Goal: Answer question/provide support: Share knowledge or assist other users

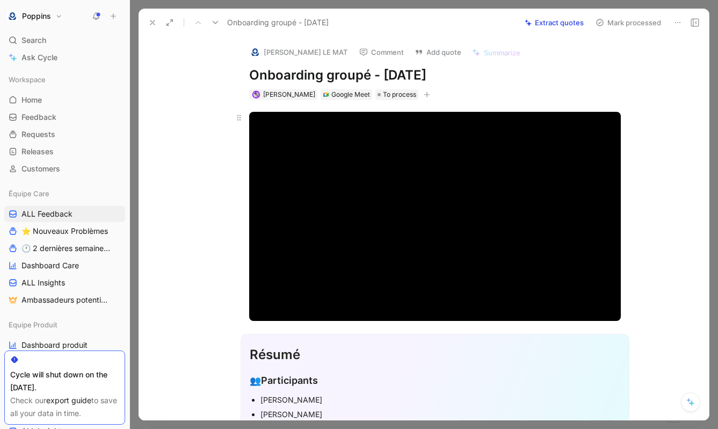
click at [428, 231] on div "Modal Window" at bounding box center [435, 216] width 372 height 209
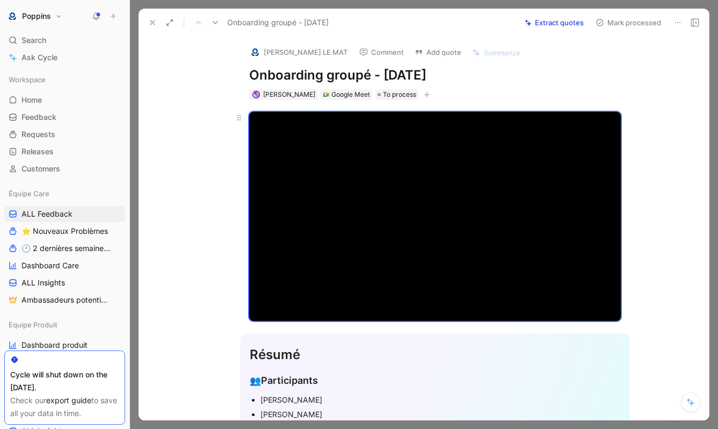
click at [473, 179] on div "Modal Window" at bounding box center [435, 216] width 372 height 209
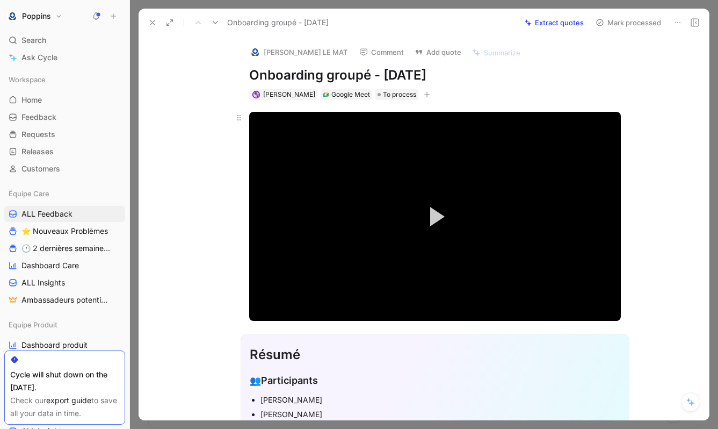
click at [427, 223] on button "Play Video" at bounding box center [435, 216] width 48 height 48
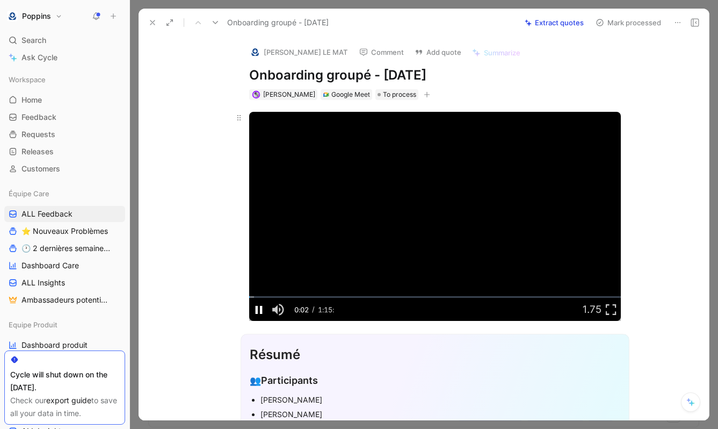
click at [261, 309] on span "Video Player" at bounding box center [258, 309] width 19 height 0
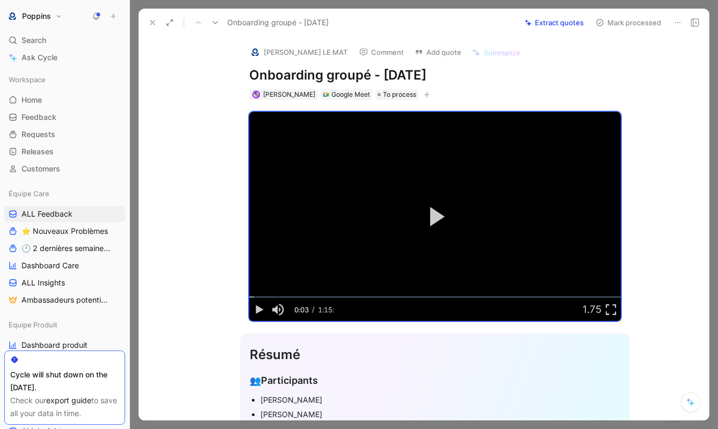
click at [150, 19] on icon at bounding box center [152, 22] width 9 height 9
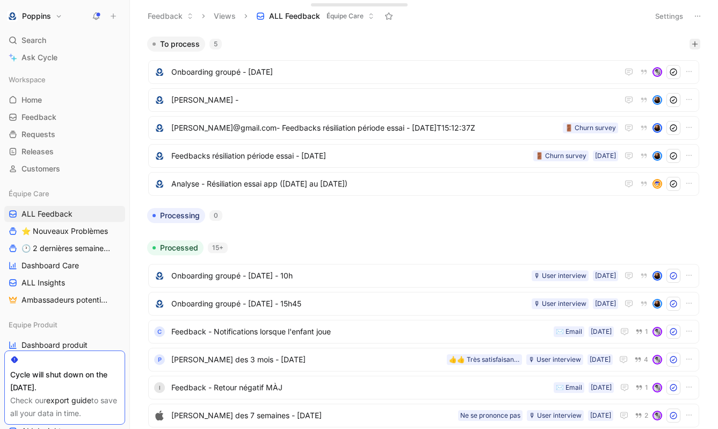
click at [692, 47] on button "button" at bounding box center [695, 44] width 11 height 11
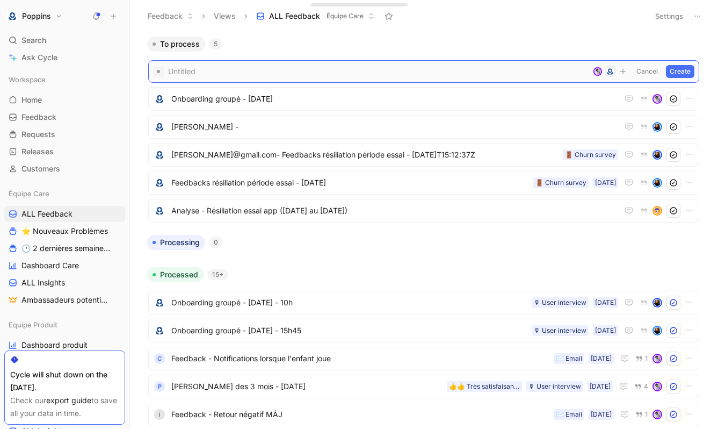
click at [249, 74] on span at bounding box center [378, 71] width 421 height 13
paste span
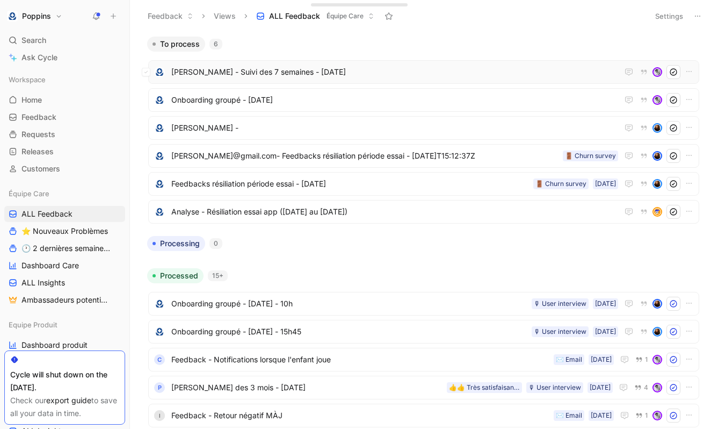
click at [348, 70] on span "[PERSON_NAME] - Suivi des 7 semaines - [DATE]" at bounding box center [394, 72] width 447 height 13
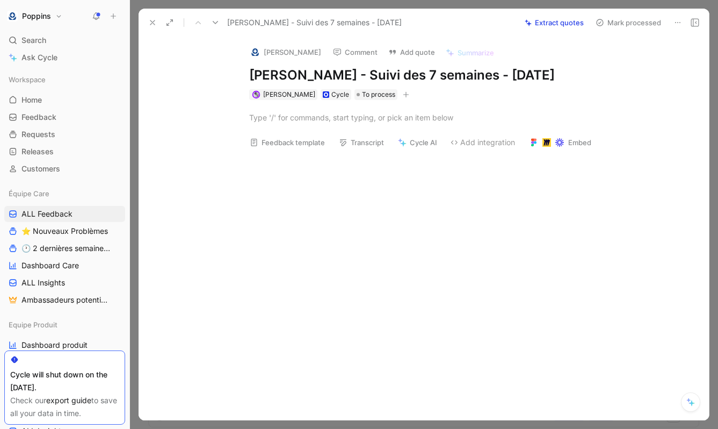
click at [325, 132] on div at bounding box center [435, 117] width 548 height 35
click at [364, 120] on div at bounding box center [435, 117] width 372 height 11
paste div
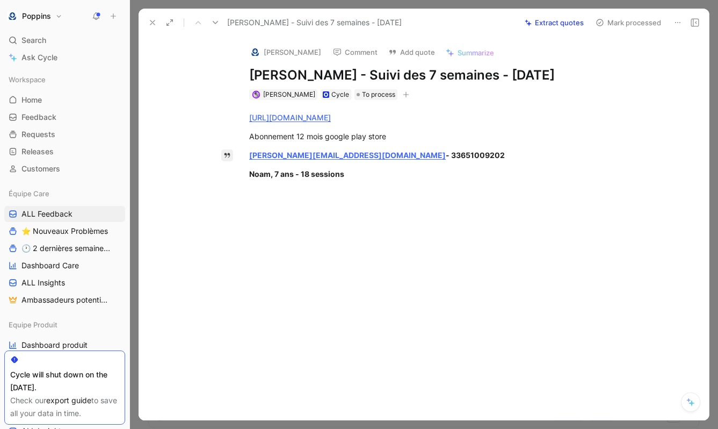
drag, startPoint x: 355, startPoint y: 176, endPoint x: 227, endPoint y: 156, distance: 129.5
click at [227, 156] on div "Quote A [URL][DOMAIN_NAME] Abonnement 12 mois google play store [PERSON_NAME][E…" at bounding box center [435, 210] width 548 height 220
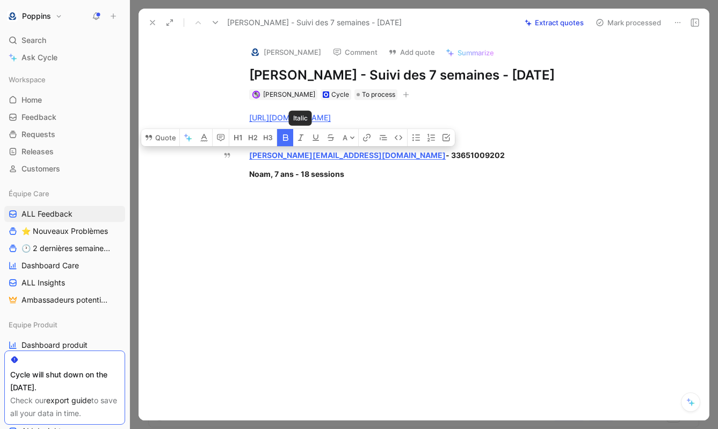
click at [287, 140] on icon "button" at bounding box center [285, 137] width 5 height 6
click at [307, 185] on div "[URL][DOMAIN_NAME] Abonnement 12 mois google play store [PERSON_NAME][EMAIL_ADD…" at bounding box center [435, 145] width 548 height 91
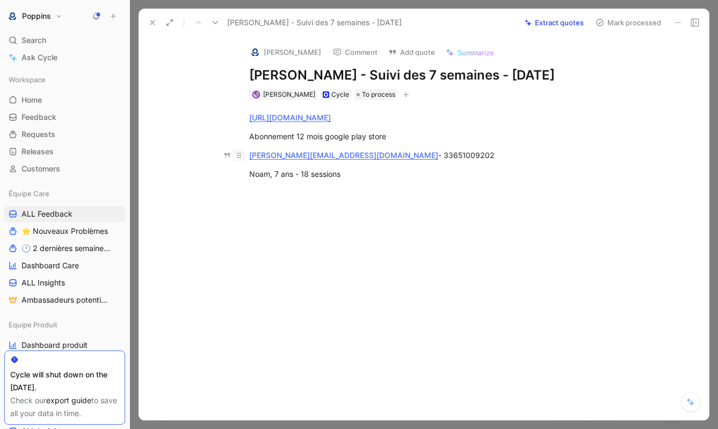
drag, startPoint x: 357, startPoint y: 178, endPoint x: 233, endPoint y: 154, distance: 126.4
click at [233, 154] on div "[URL][DOMAIN_NAME] Abonnement 12 mois google play store [PERSON_NAME][EMAIL_ADD…" at bounding box center [435, 145] width 548 height 91
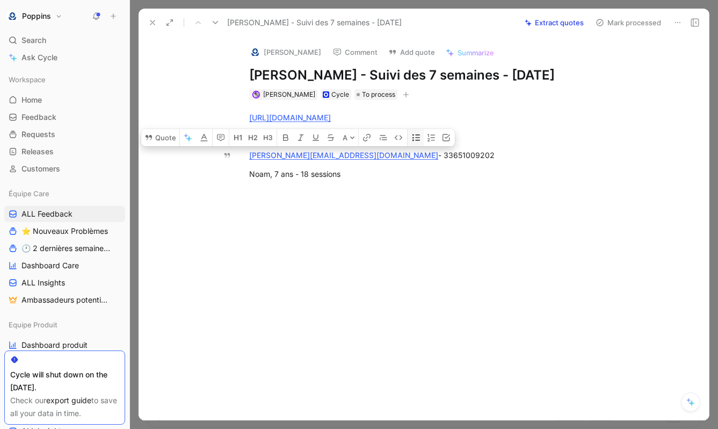
click at [409, 141] on button "button" at bounding box center [416, 137] width 16 height 17
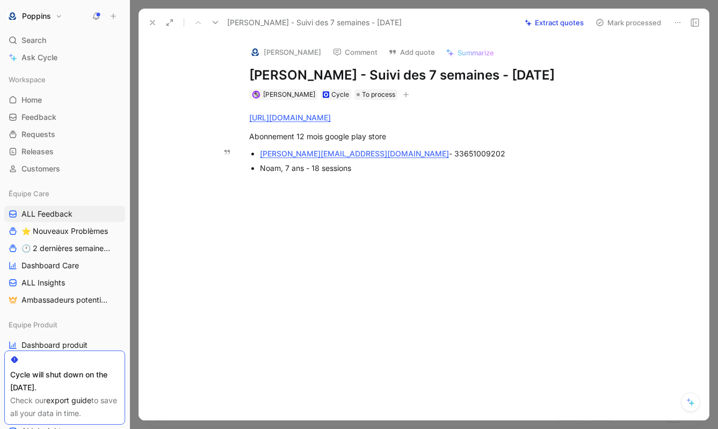
click at [373, 172] on div "Noam, 7 ans - 18 sessions" at bounding box center [440, 167] width 361 height 11
click at [381, 283] on div at bounding box center [435, 285] width 548 height 128
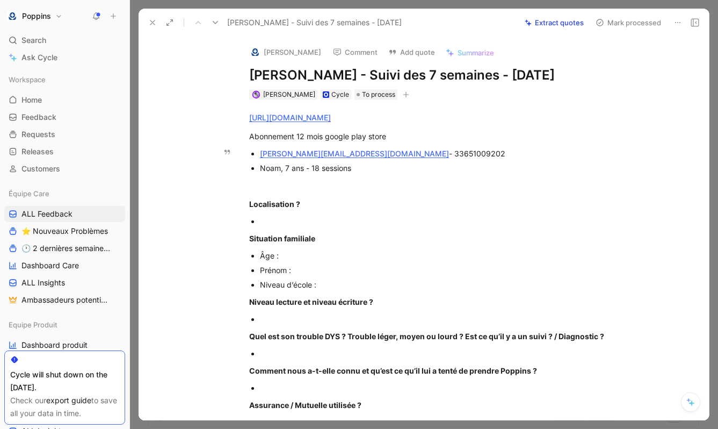
drag, startPoint x: 356, startPoint y: 151, endPoint x: 259, endPoint y: 150, distance: 96.7
click at [259, 150] on ul "[PERSON_NAME][EMAIL_ADDRESS][DOMAIN_NAME] - 33651009202 Noam, 7 ans - 18 sessio…" at bounding box center [435, 160] width 413 height 29
copy link "[PERSON_NAME][EMAIL_ADDRESS][DOMAIN_NAME]"
click at [251, 48] on div at bounding box center [255, 52] width 11 height 11
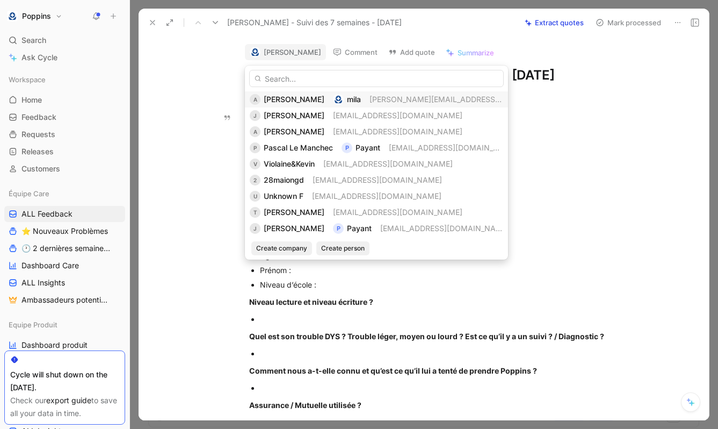
click at [283, 75] on input "text" at bounding box center [376, 78] width 255 height 17
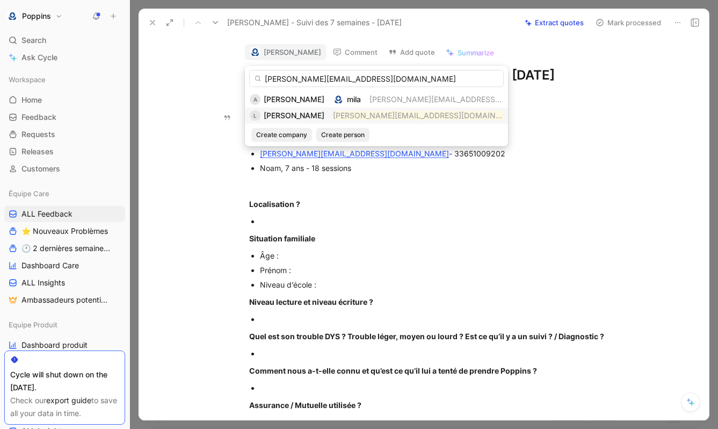
type input "[PERSON_NAME][EMAIL_ADDRESS][DOMAIN_NAME]"
click at [294, 109] on div "[PERSON_NAME]" at bounding box center [294, 115] width 61 height 13
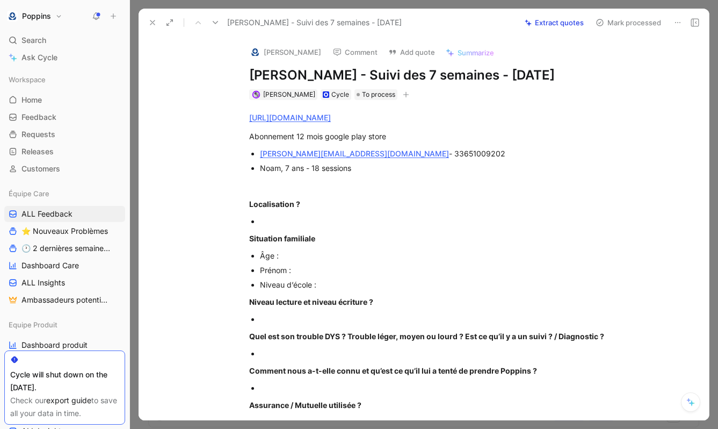
click at [211, 139] on div "[URL][DOMAIN_NAME] Abonnement 12 mois google play store [PERSON_NAME][EMAIL_ADD…" at bounding box center [435, 421] width 548 height 642
click at [252, 49] on img at bounding box center [255, 52] width 11 height 11
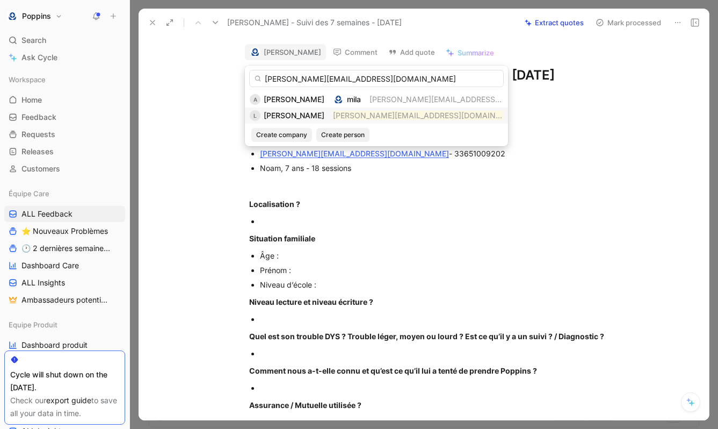
type input "[PERSON_NAME][EMAIL_ADDRESS][DOMAIN_NAME]"
click at [315, 114] on span "[PERSON_NAME]" at bounding box center [294, 115] width 61 height 9
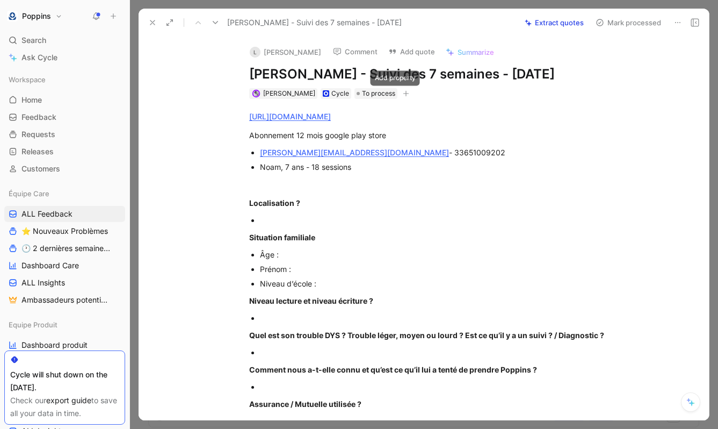
click at [401, 91] on button "button" at bounding box center [406, 93] width 11 height 11
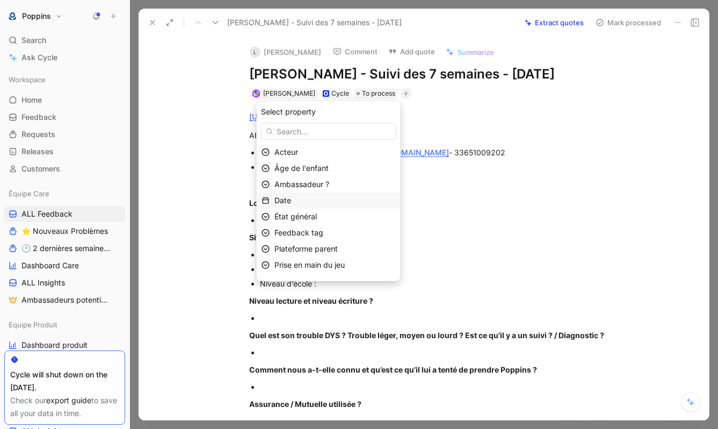
click at [329, 200] on div "Date" at bounding box center [335, 200] width 121 height 13
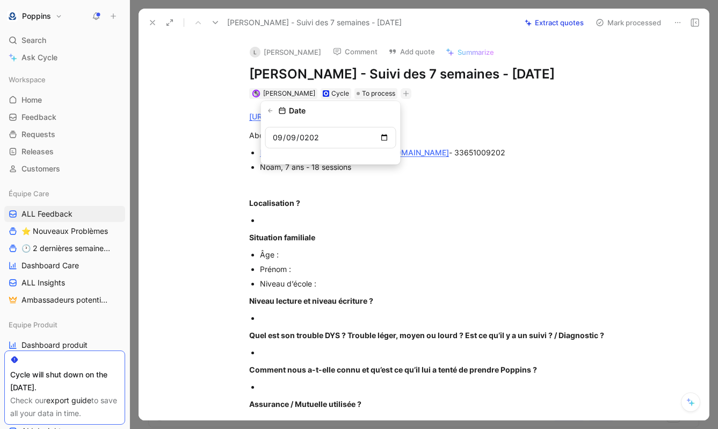
type input "[DATE]"
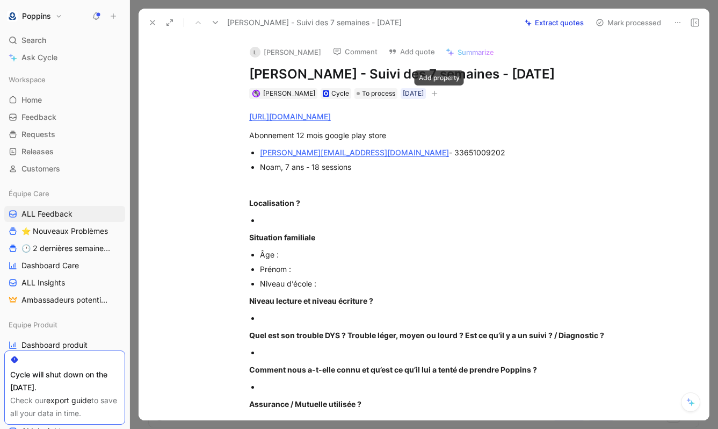
click at [438, 91] on icon "button" at bounding box center [434, 93] width 6 height 6
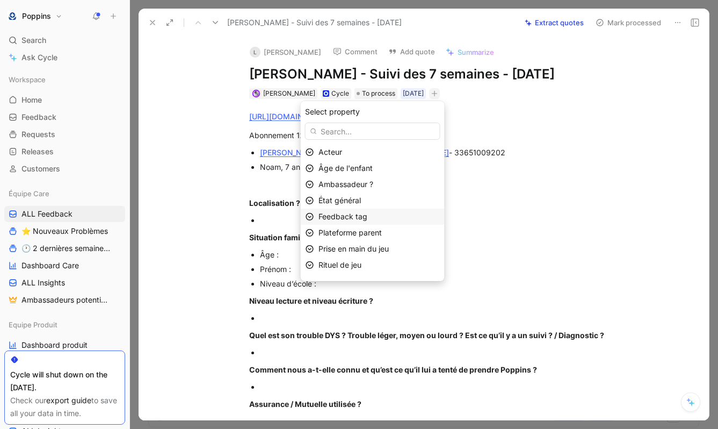
click at [343, 219] on span "Feedback tag" at bounding box center [343, 216] width 49 height 9
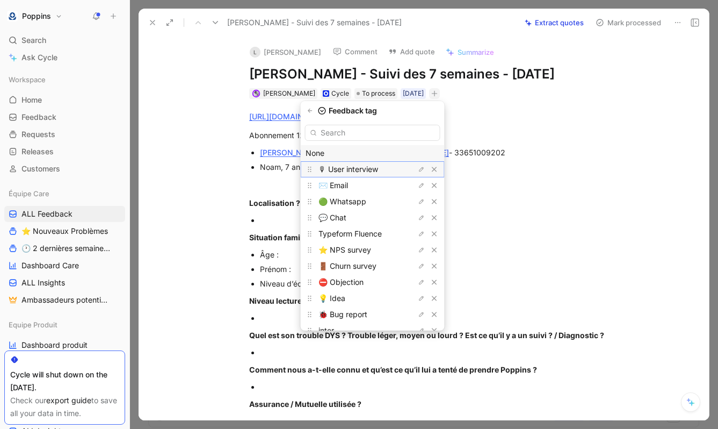
click at [347, 170] on span "🎙 User interview" at bounding box center [349, 168] width 60 height 9
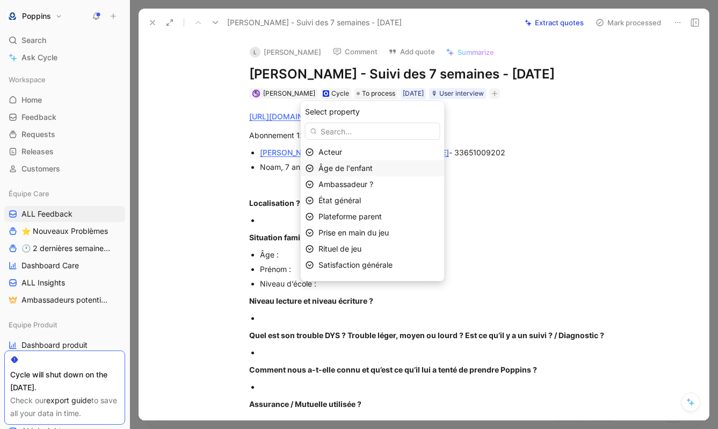
scroll to position [45, 0]
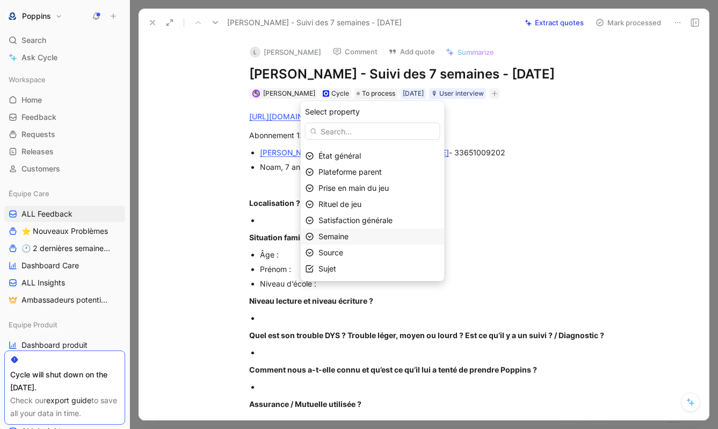
click at [376, 235] on div "Semaine" at bounding box center [379, 236] width 121 height 13
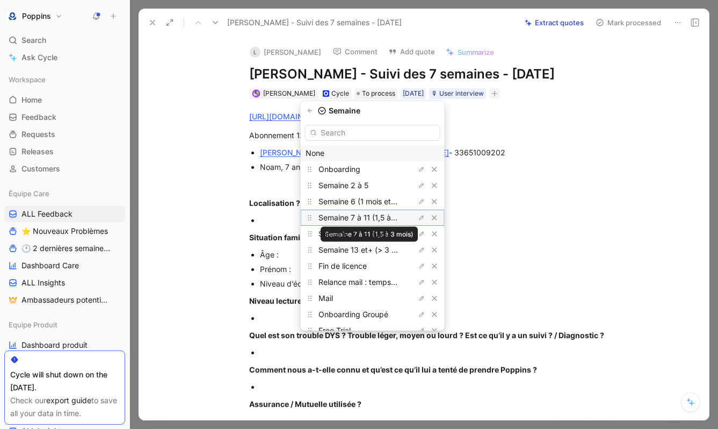
click at [370, 215] on span "Semaine 7 à 11 (1,5 à 3 mois)" at bounding box center [369, 217] width 100 height 9
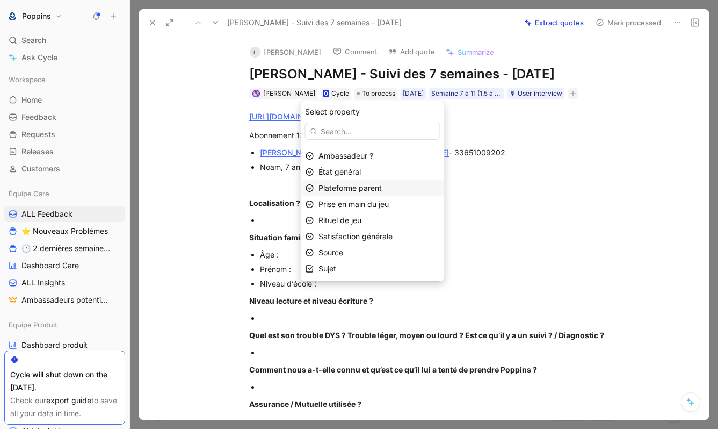
scroll to position [0, 0]
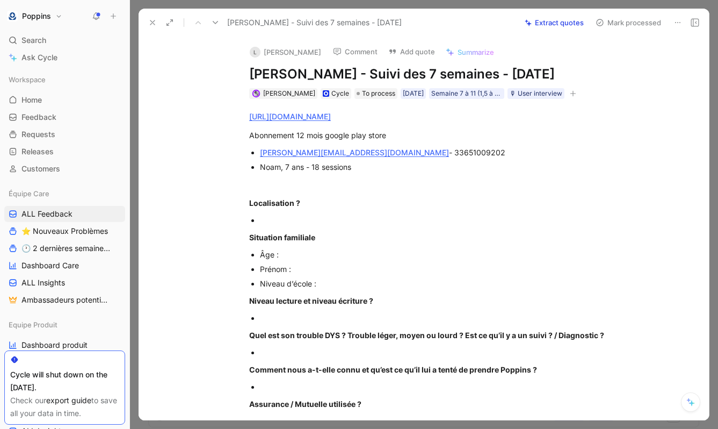
click at [576, 92] on icon "button" at bounding box center [573, 93] width 6 height 6
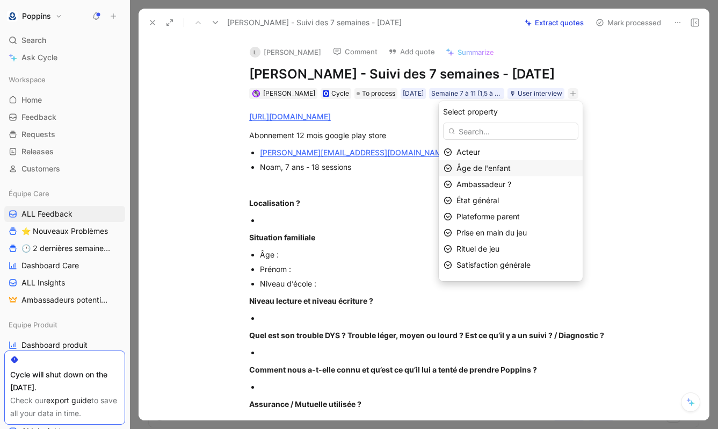
click at [476, 169] on span "Âge de l'enfant" at bounding box center [484, 167] width 54 height 9
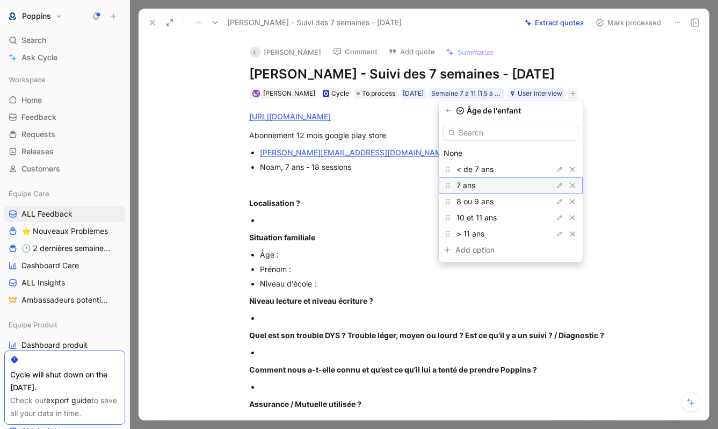
click at [485, 186] on div "7 ans" at bounding box center [497, 185] width 81 height 13
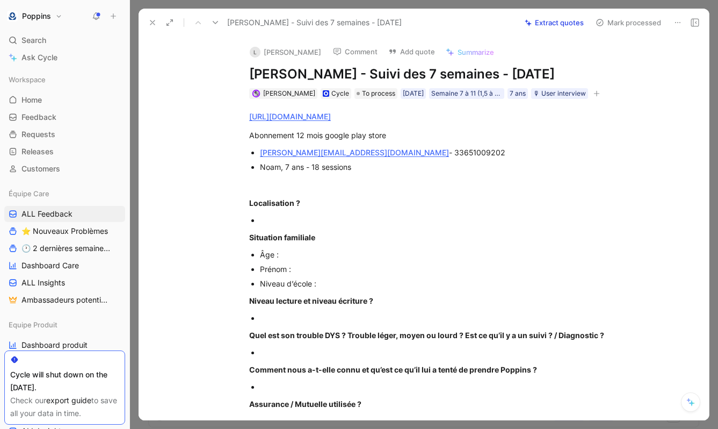
click at [150, 24] on use at bounding box center [152, 22] width 4 height 4
